Goal: Task Accomplishment & Management: Manage account settings

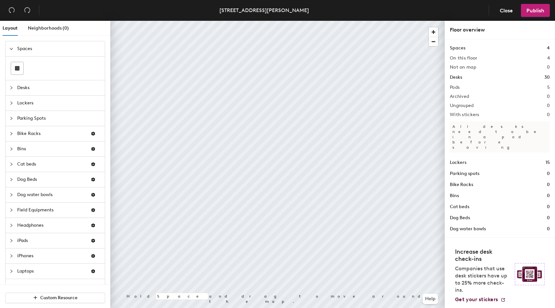
click at [31, 89] on span "Desks" at bounding box center [59, 87] width 84 height 15
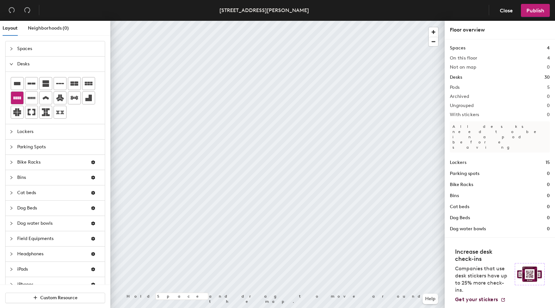
click at [14, 100] on icon at bounding box center [17, 98] width 8 height 8
click at [353, 21] on div at bounding box center [277, 21] width 335 height 0
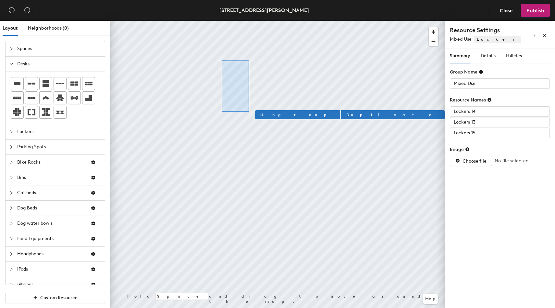
type input "1 Day Thresholds"
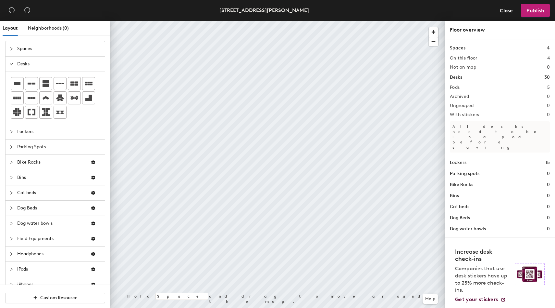
click at [304, 21] on div at bounding box center [277, 21] width 335 height 0
click at [239, 21] on div at bounding box center [277, 21] width 335 height 0
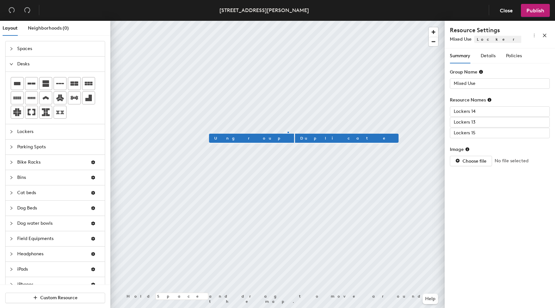
click at [288, 21] on div at bounding box center [277, 21] width 335 height 0
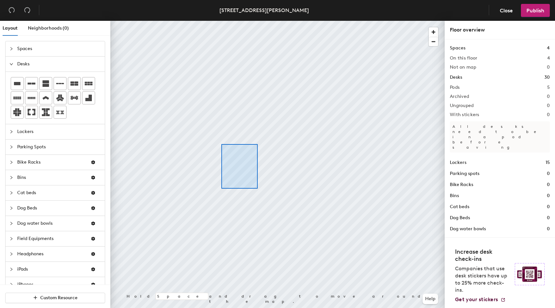
click at [221, 21] on div at bounding box center [277, 21] width 335 height 0
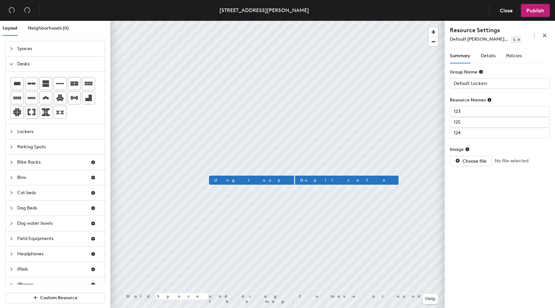
click at [278, 21] on div at bounding box center [277, 21] width 335 height 0
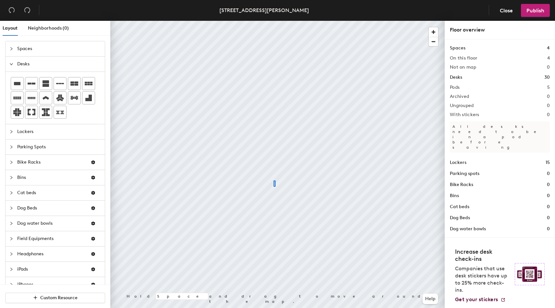
click at [235, 21] on div at bounding box center [277, 21] width 335 height 0
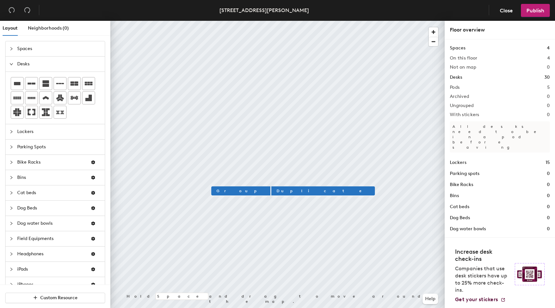
click at [283, 21] on div at bounding box center [277, 21] width 335 height 0
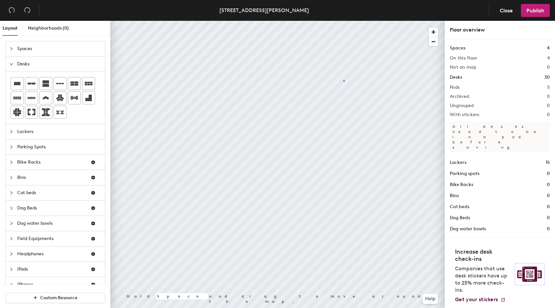
click at [344, 21] on div at bounding box center [277, 21] width 335 height 0
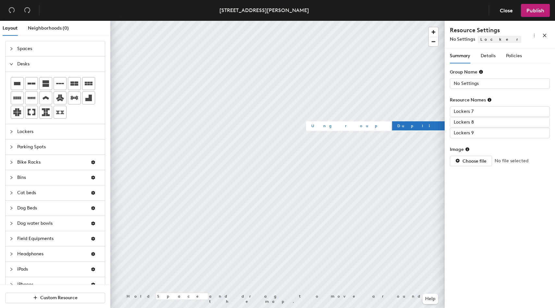
click at [237, 21] on div at bounding box center [277, 21] width 335 height 0
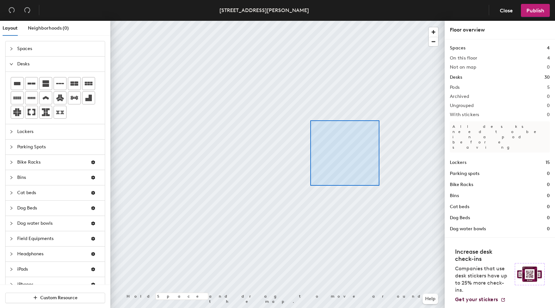
click at [310, 21] on div at bounding box center [277, 21] width 335 height 0
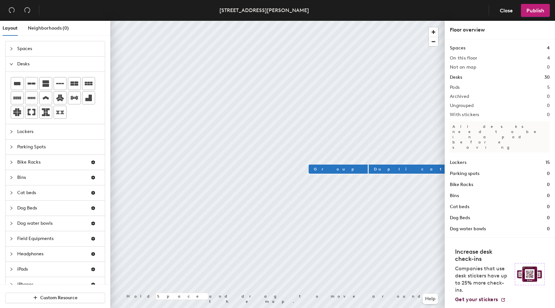
click at [380, 21] on div at bounding box center [277, 21] width 335 height 0
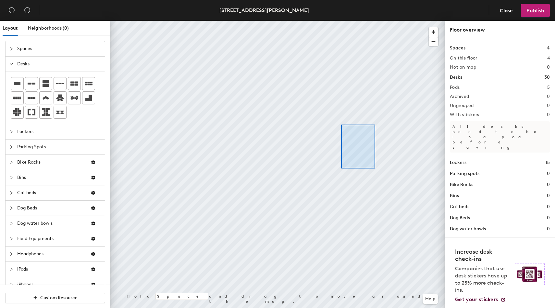
click at [340, 21] on div at bounding box center [277, 21] width 335 height 0
click at [208, 21] on div at bounding box center [277, 21] width 335 height 0
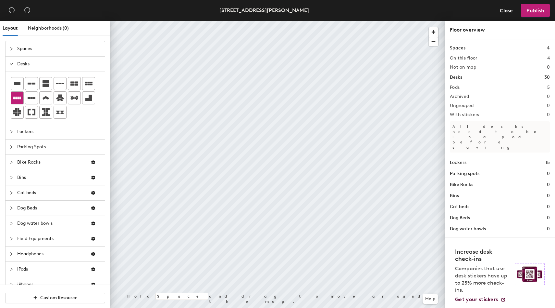
click at [11, 98] on button at bounding box center [17, 97] width 13 height 13
click at [22, 98] on div at bounding box center [17, 98] width 12 height 12
click at [305, 141] on div "Layout Neighborhoods (0) Spaces Desks Lockers Parking Spots Bike Racks Bins Cat…" at bounding box center [277, 165] width 555 height 289
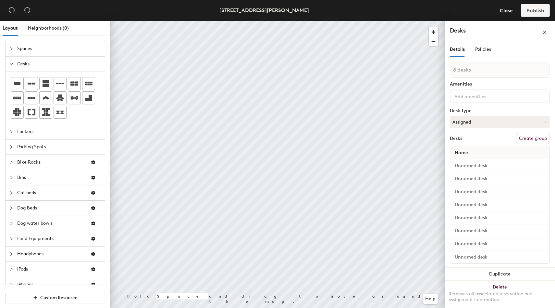
click at [540, 140] on button "Create group" at bounding box center [533, 138] width 34 height 11
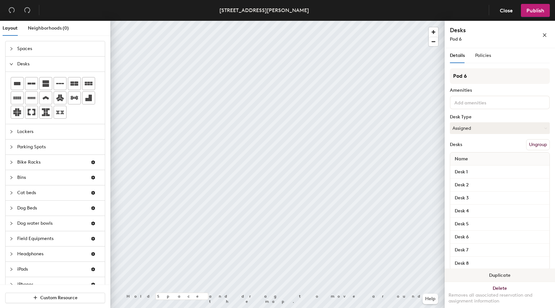
click at [509, 273] on button "Duplicate" at bounding box center [500, 275] width 110 height 13
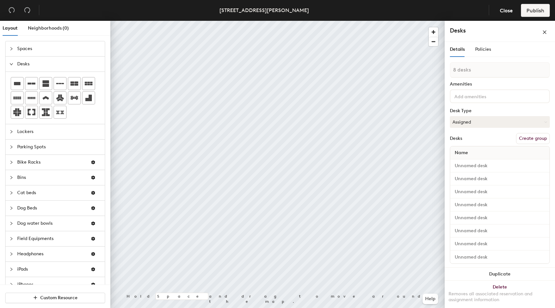
click at [534, 141] on button "Create group" at bounding box center [533, 138] width 34 height 11
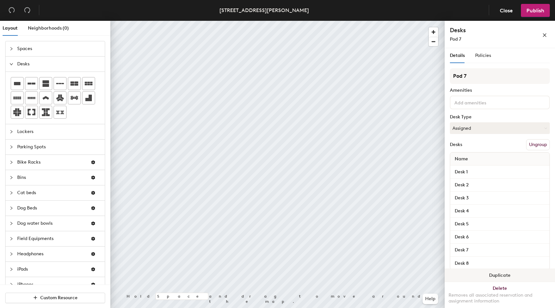
click at [480, 269] on button "Duplicate" at bounding box center [500, 275] width 110 height 13
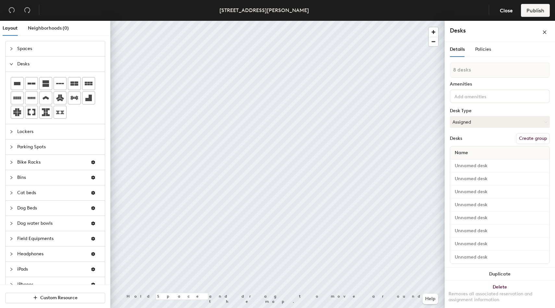
click at [530, 138] on button "Create group" at bounding box center [533, 138] width 34 height 11
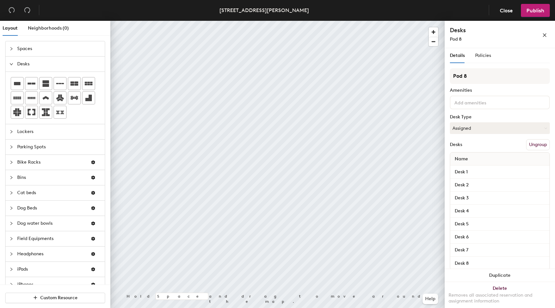
click at [532, 141] on button "Ungroup" at bounding box center [538, 144] width 24 height 11
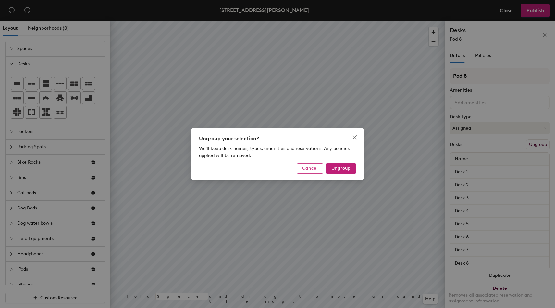
click at [318, 164] on button "Cancel" at bounding box center [310, 168] width 27 height 10
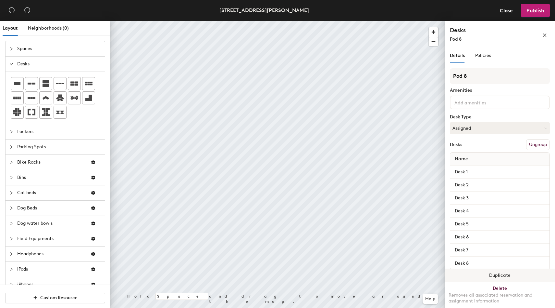
click at [493, 271] on button "Duplicate" at bounding box center [500, 275] width 110 height 13
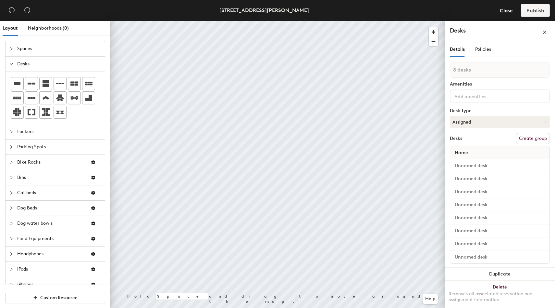
click at [531, 137] on button "Create group" at bounding box center [533, 138] width 34 height 11
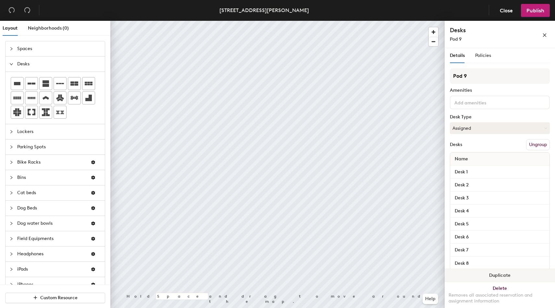
click at [503, 273] on button "Duplicate" at bounding box center [500, 275] width 110 height 13
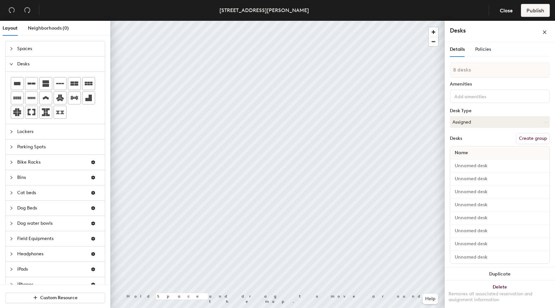
click at [534, 140] on button "Create group" at bounding box center [533, 138] width 34 height 11
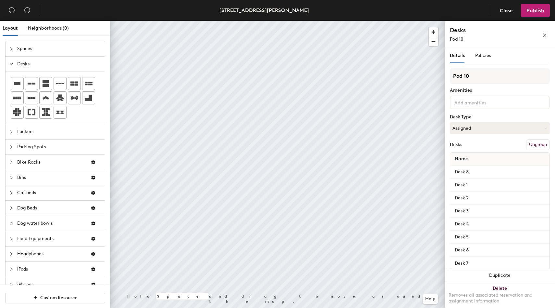
click at [431, 21] on div at bounding box center [277, 21] width 335 height 0
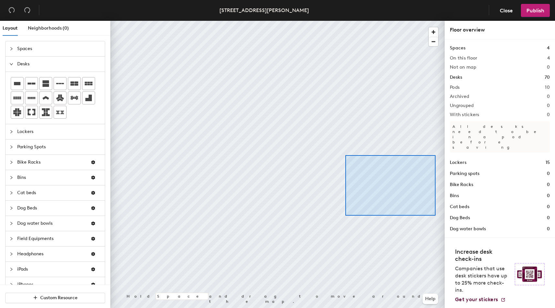
click at [347, 21] on div at bounding box center [277, 21] width 335 height 0
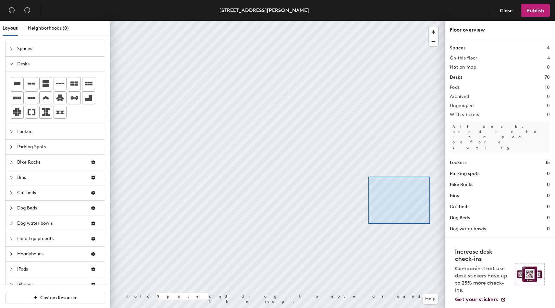
click at [369, 21] on div at bounding box center [277, 21] width 335 height 0
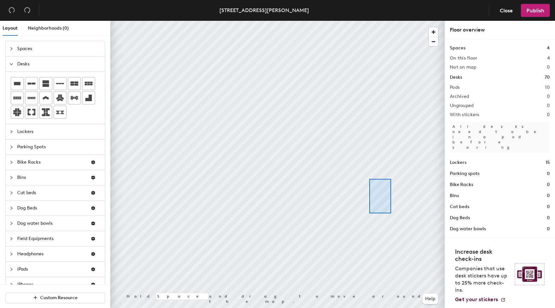
click at [370, 21] on div at bounding box center [277, 21] width 335 height 0
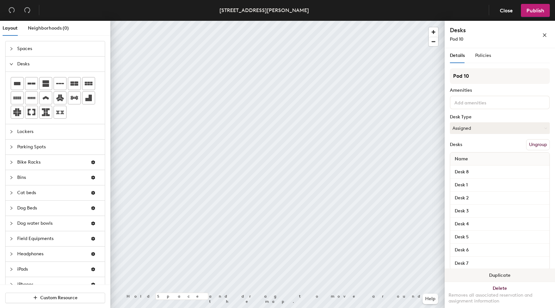
click at [509, 274] on button "Duplicate" at bounding box center [500, 275] width 110 height 13
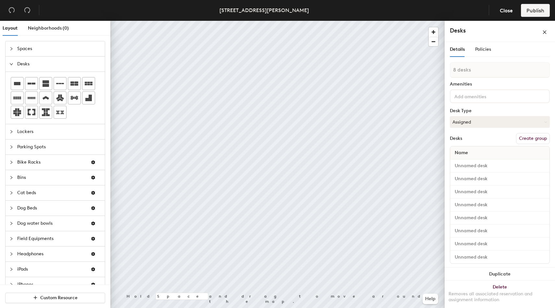
click at [538, 136] on button "Create group" at bounding box center [533, 138] width 34 height 11
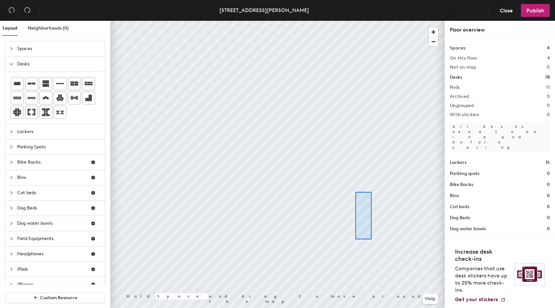
click at [352, 21] on div at bounding box center [277, 21] width 335 height 0
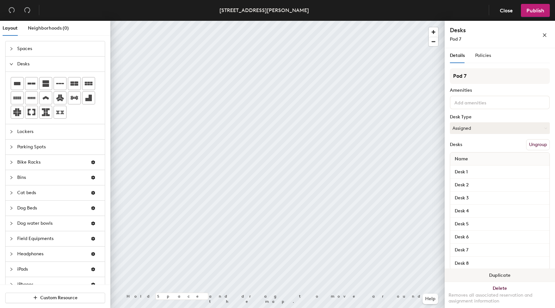
click at [485, 278] on button "Duplicate" at bounding box center [500, 275] width 110 height 13
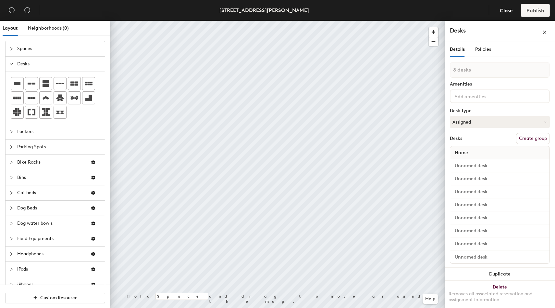
click at [534, 136] on button "Create group" at bounding box center [533, 138] width 34 height 11
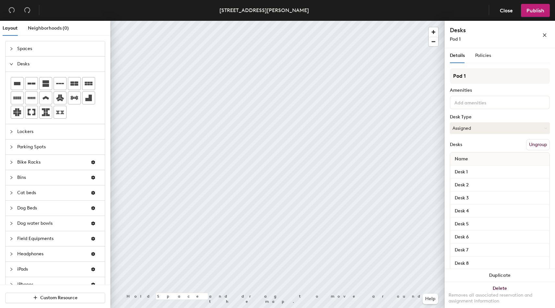
type input "Pod 1"
click at [382, 21] on div at bounding box center [277, 21] width 335 height 0
click at [494, 276] on button "Duplicate" at bounding box center [500, 275] width 110 height 13
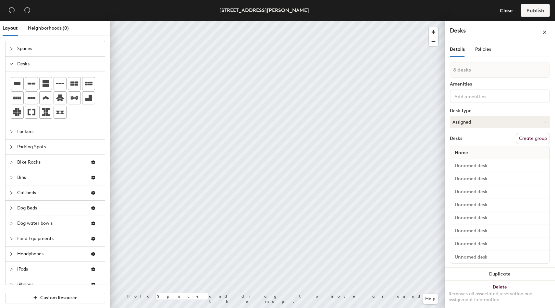
click at [529, 139] on button "Create group" at bounding box center [533, 138] width 34 height 11
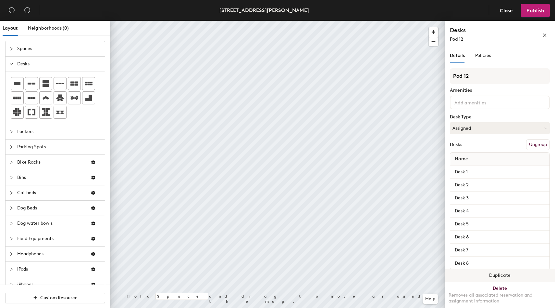
click at [494, 269] on button "Duplicate" at bounding box center [500, 275] width 110 height 13
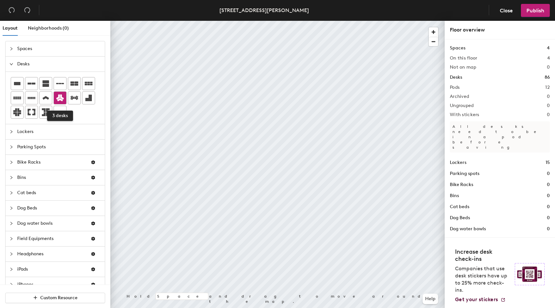
click at [64, 103] on div at bounding box center [60, 98] width 12 height 12
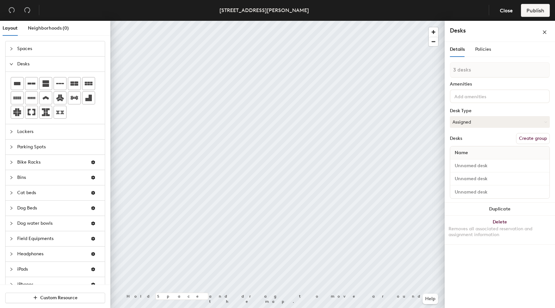
click at [527, 131] on div "3 desks Amenities Desk Type Assigned Desks Create group Name" at bounding box center [500, 132] width 100 height 140
click at [527, 135] on button "Create group" at bounding box center [533, 138] width 34 height 11
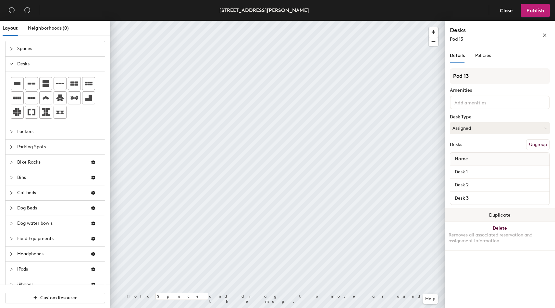
click at [497, 212] on button "Duplicate" at bounding box center [500, 215] width 110 height 13
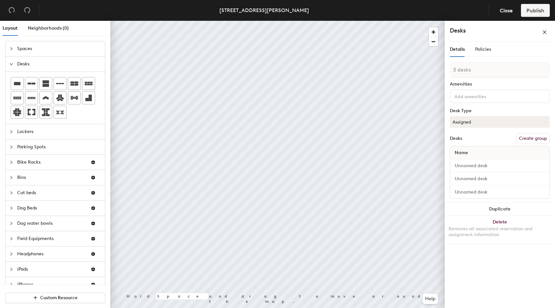
click at [534, 136] on button "Create group" at bounding box center [533, 138] width 34 height 11
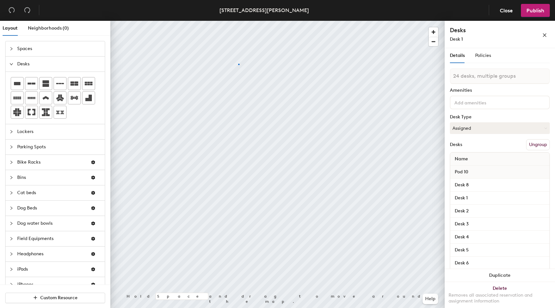
click at [238, 21] on div at bounding box center [277, 21] width 335 height 0
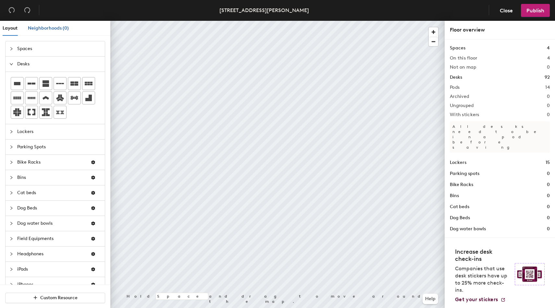
click at [53, 26] on span "Neighborhoods (0)" at bounding box center [48, 28] width 41 height 6
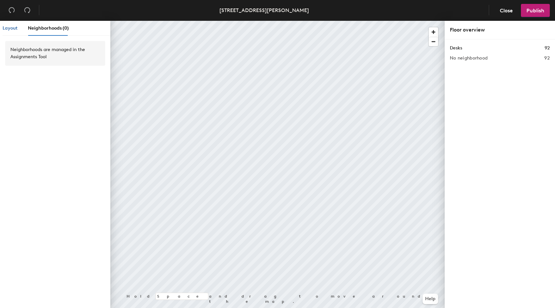
click at [11, 30] on span "Layout" at bounding box center [10, 28] width 15 height 6
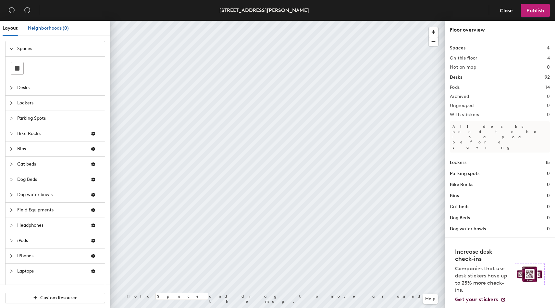
click at [37, 30] on span "Neighborhoods (0)" at bounding box center [48, 28] width 41 height 6
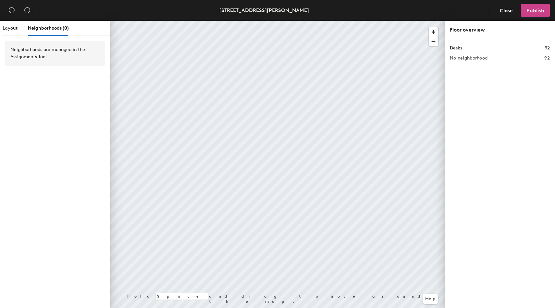
click at [541, 10] on span "Publish" at bounding box center [536, 10] width 18 height 6
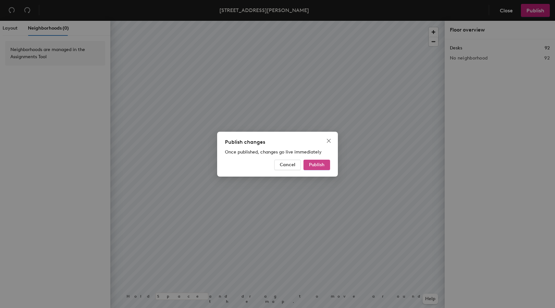
click at [326, 162] on button "Publish" at bounding box center [317, 164] width 27 height 10
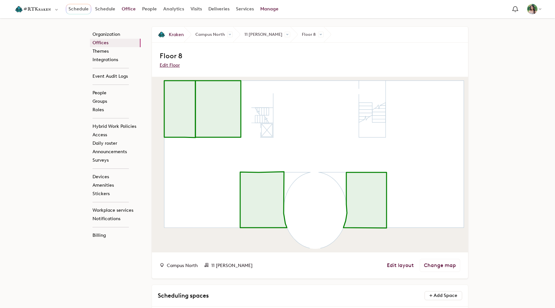
click at [125, 8] on link "Office" at bounding box center [129, 9] width 20 height 12
